Goal: Transaction & Acquisition: Purchase product/service

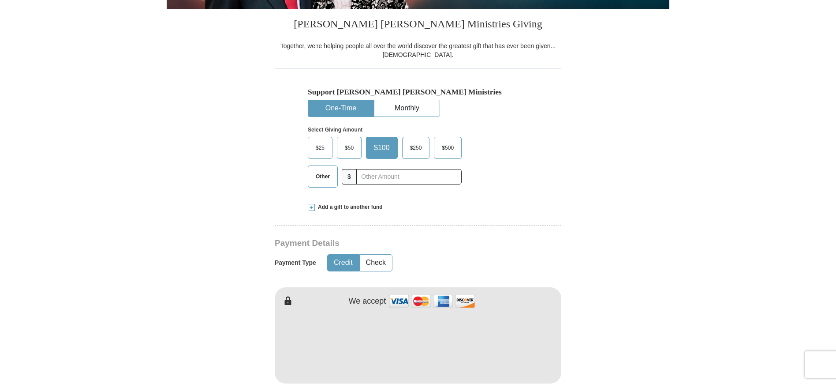
scroll to position [221, 0]
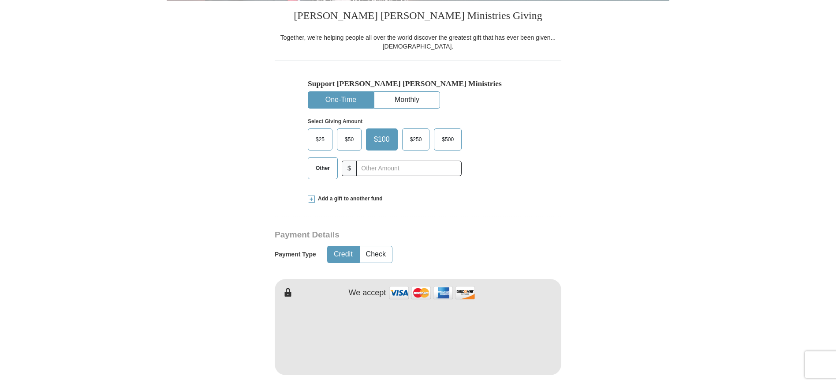
click at [352, 140] on span "$50" at bounding box center [350, 139] width 18 height 13
click at [0, 0] on input "$50" at bounding box center [0, 0] width 0 height 0
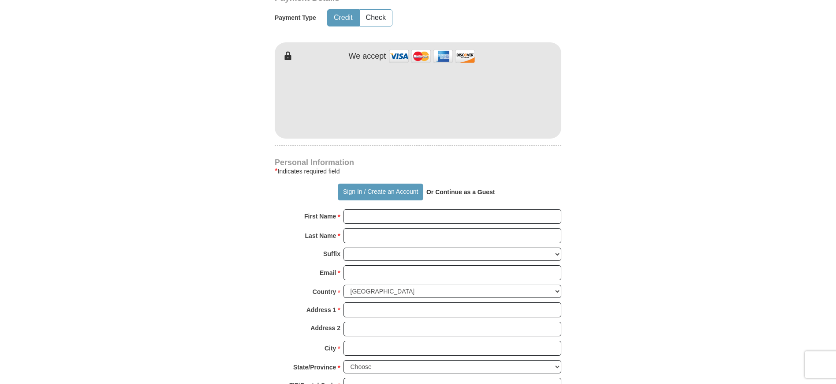
scroll to position [485, 0]
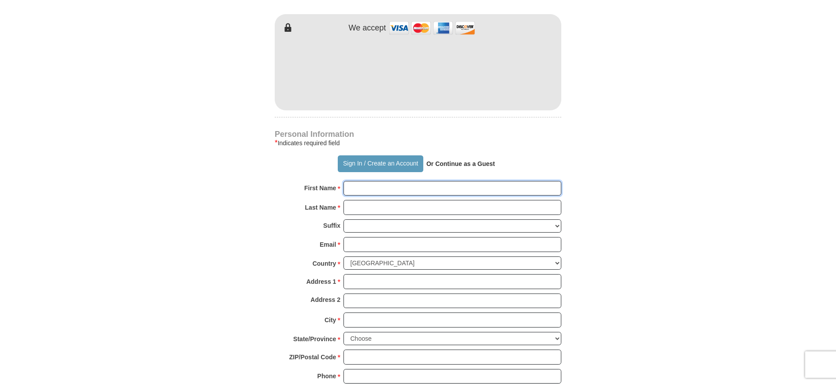
click at [356, 190] on input "First Name *" at bounding box center [453, 188] width 218 height 15
type input "[PERSON_NAME]"
type input "[EMAIL_ADDRESS][DOMAIN_NAME]"
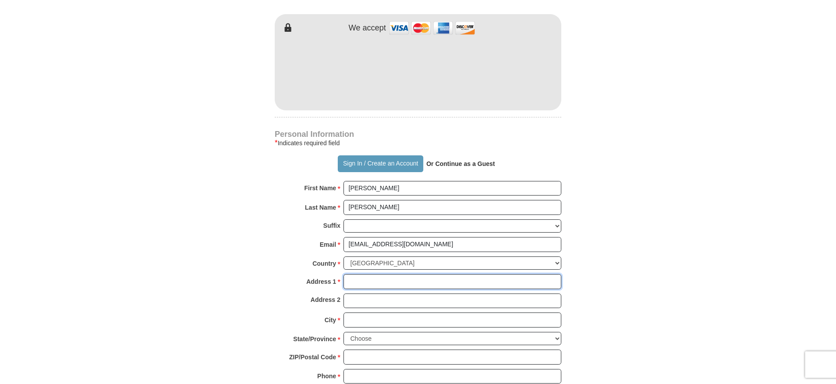
type input "[STREET_ADDRESS]"
type input "Redlands"
select select "CA"
type input "92374"
type input "6263927371"
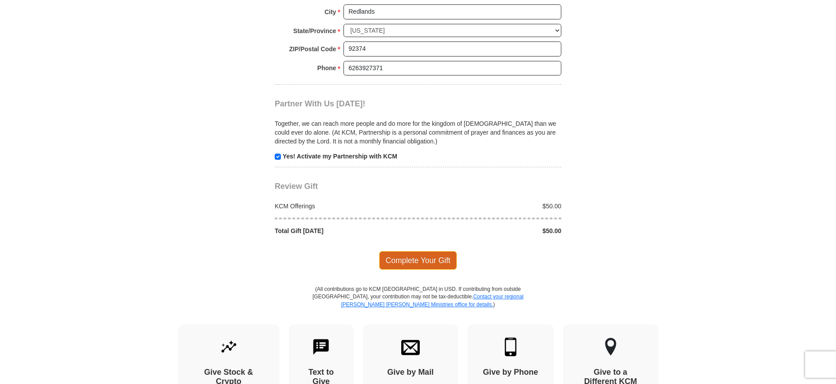
scroll to position [794, 0]
click at [413, 252] on span "Complete Your Gift" at bounding box center [418, 259] width 78 height 19
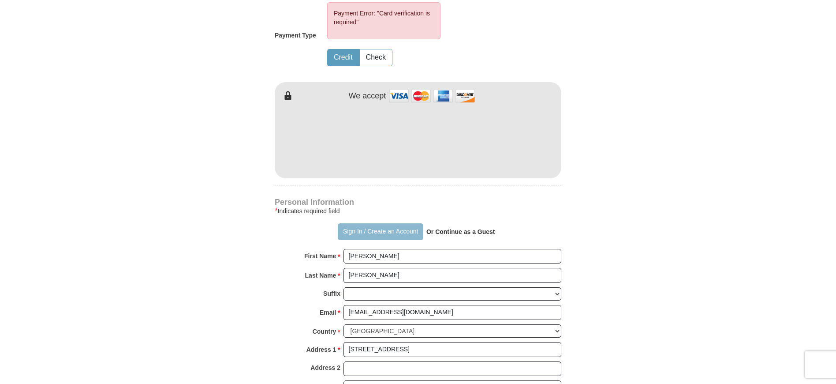
scroll to position [442, 0]
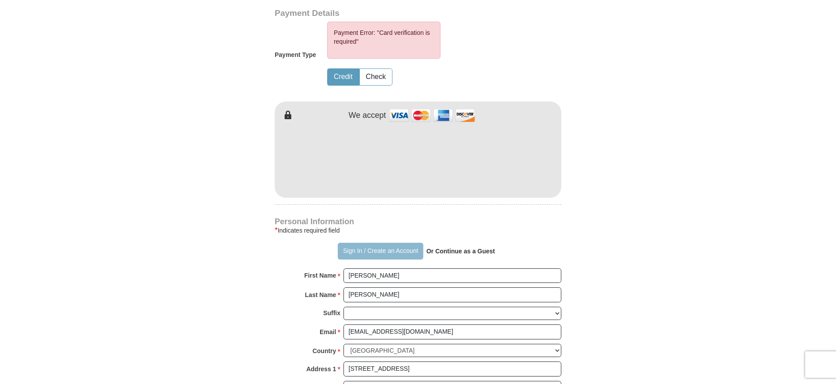
click at [366, 252] on button "Sign In / Create an Account" at bounding box center [380, 251] width 85 height 17
drag, startPoint x: 366, startPoint y: 252, endPoint x: 326, endPoint y: 255, distance: 40.3
click at [362, 251] on button "Sign In / Create an Account" at bounding box center [380, 251] width 85 height 17
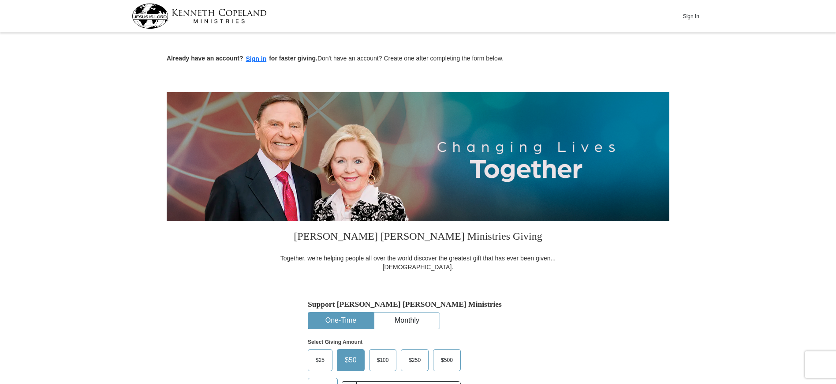
select select "CA"
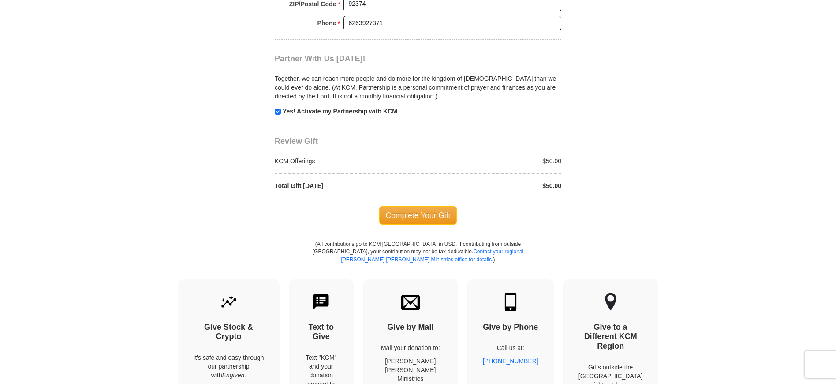
scroll to position [882, 0]
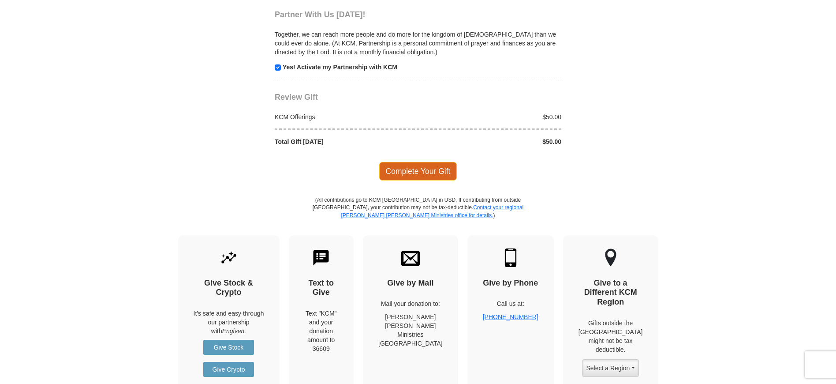
click at [417, 166] on span "Complete Your Gift" at bounding box center [418, 171] width 78 height 19
